Goal: Transaction & Acquisition: Download file/media

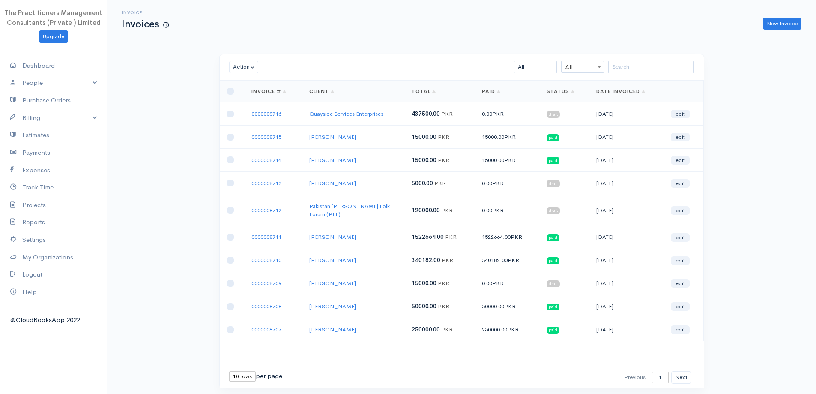
click at [256, 371] on div "10 rows 25 rows 50 rows per page" at bounding box center [255, 376] width 53 height 10
click at [245, 371] on select "10 rows 25 rows 50 rows" at bounding box center [242, 376] width 27 height 10
select select "50"
click at [229, 371] on select "10 rows 25 rows 50 rows" at bounding box center [242, 376] width 27 height 10
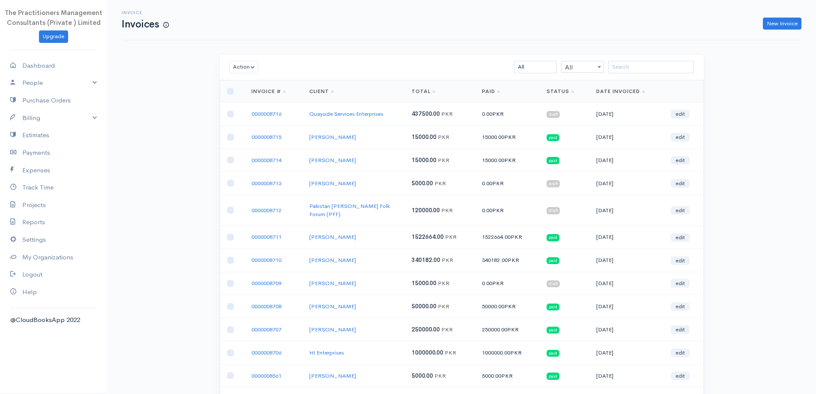
click at [627, 55] on div "Action Archive Delete Download PDF Send Mark as Sent Mark Un-Sent Enter Payment…" at bounding box center [462, 67] width 484 height 26
click at [623, 63] on input "search" at bounding box center [651, 67] width 86 height 12
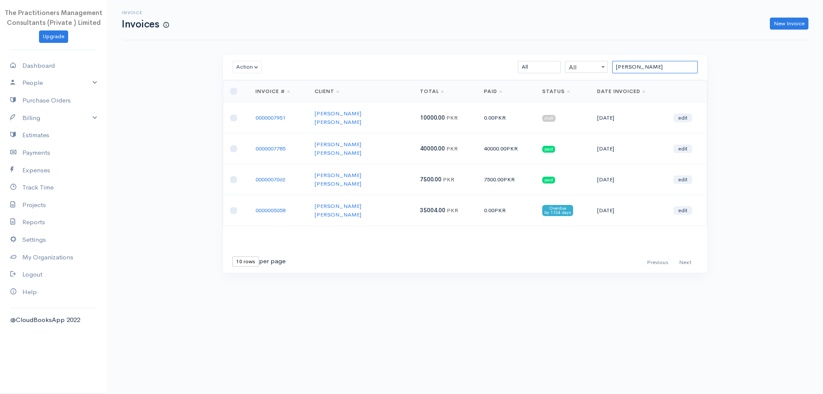
type input "[PERSON_NAME]"
click at [235, 114] on input "checkbox" at bounding box center [233, 117] width 7 height 7
checkbox input "true"
click at [246, 67] on button "Action" at bounding box center [247, 67] width 30 height 12
click at [260, 108] on link "Download PDF" at bounding box center [267, 114] width 68 height 15
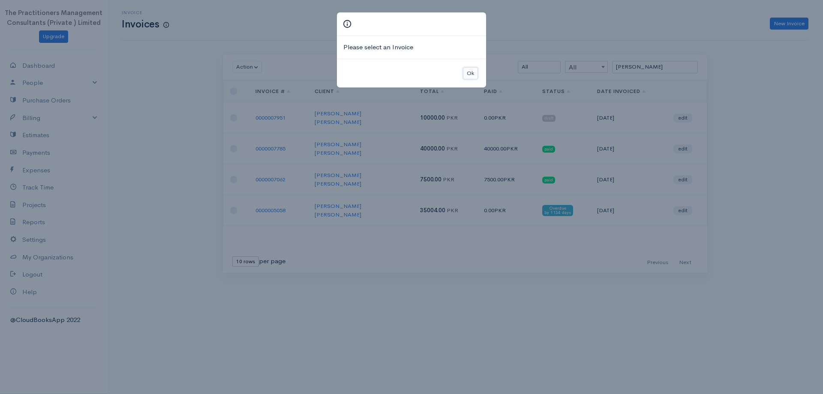
click at [466, 76] on button "Ok" at bounding box center [470, 73] width 15 height 12
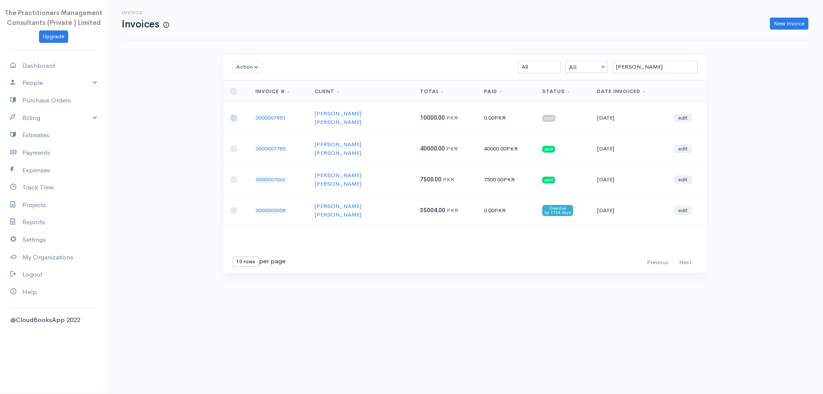
click at [233, 114] on input "checkbox" at bounding box center [233, 117] width 7 height 7
checkbox input "true"
click at [244, 64] on button "Action" at bounding box center [247, 67] width 30 height 12
click at [276, 110] on link "Download PDF" at bounding box center [267, 114] width 68 height 15
click at [3, 114] on link "Billing" at bounding box center [53, 118] width 107 height 18
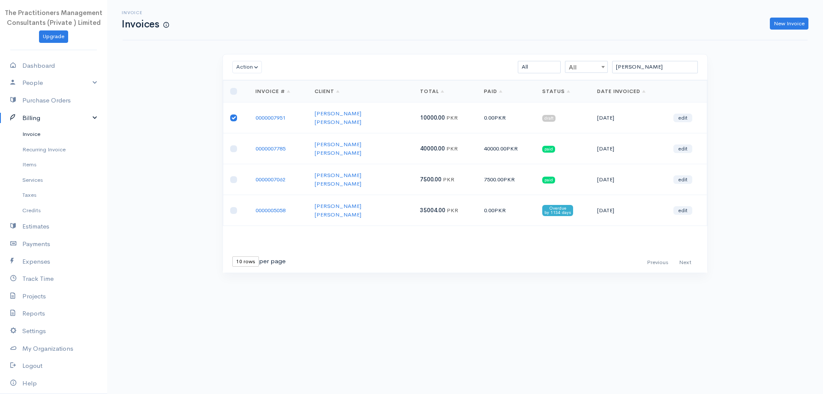
click at [21, 133] on link "Invoice" at bounding box center [53, 133] width 107 height 15
